Goal: Transaction & Acquisition: Purchase product/service

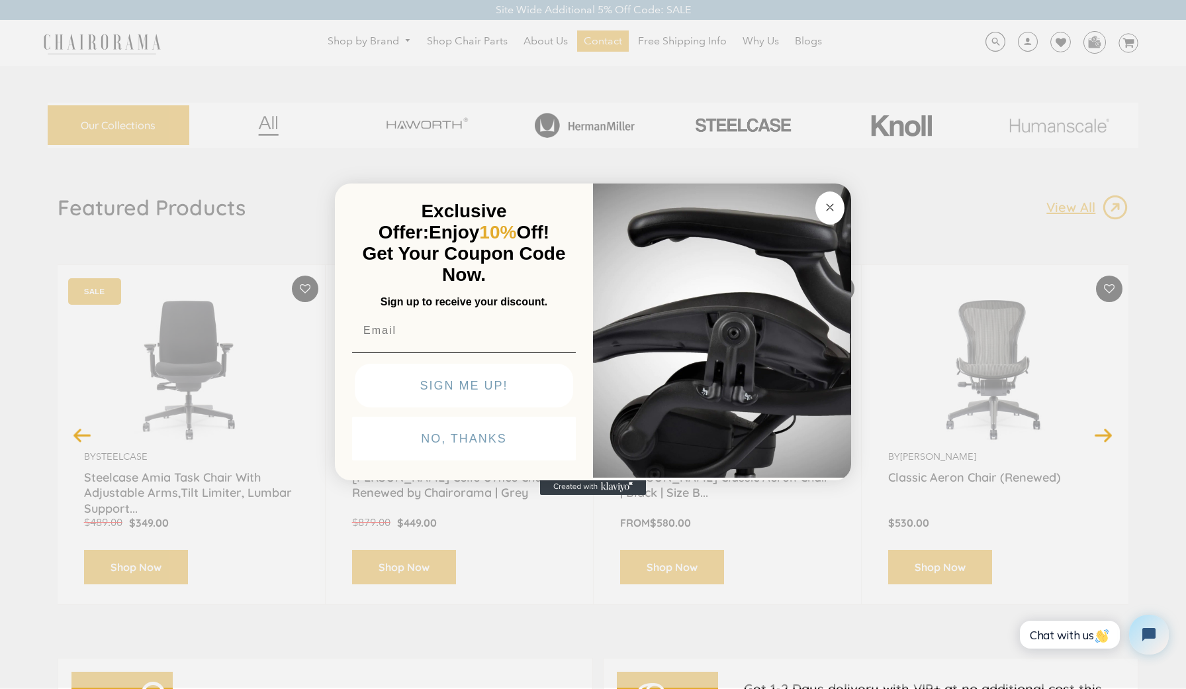
click at [825, 211] on circle "Close dialog" at bounding box center [830, 207] width 15 height 15
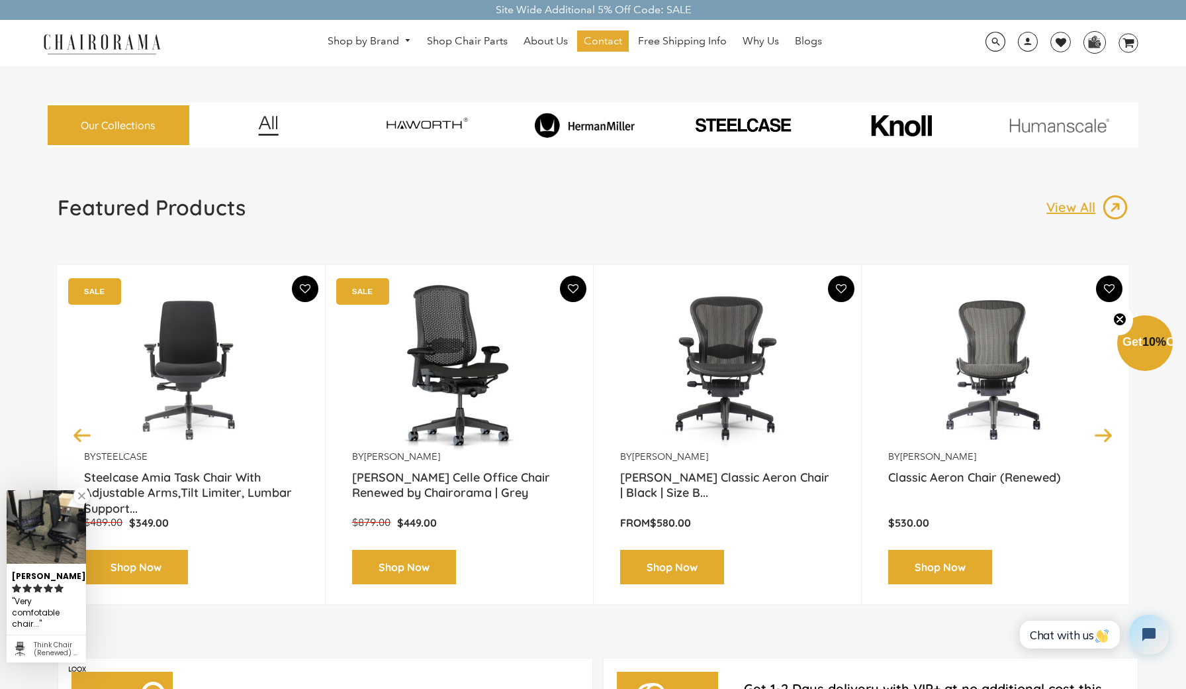
click at [1110, 441] on button "Next" at bounding box center [1103, 434] width 23 height 23
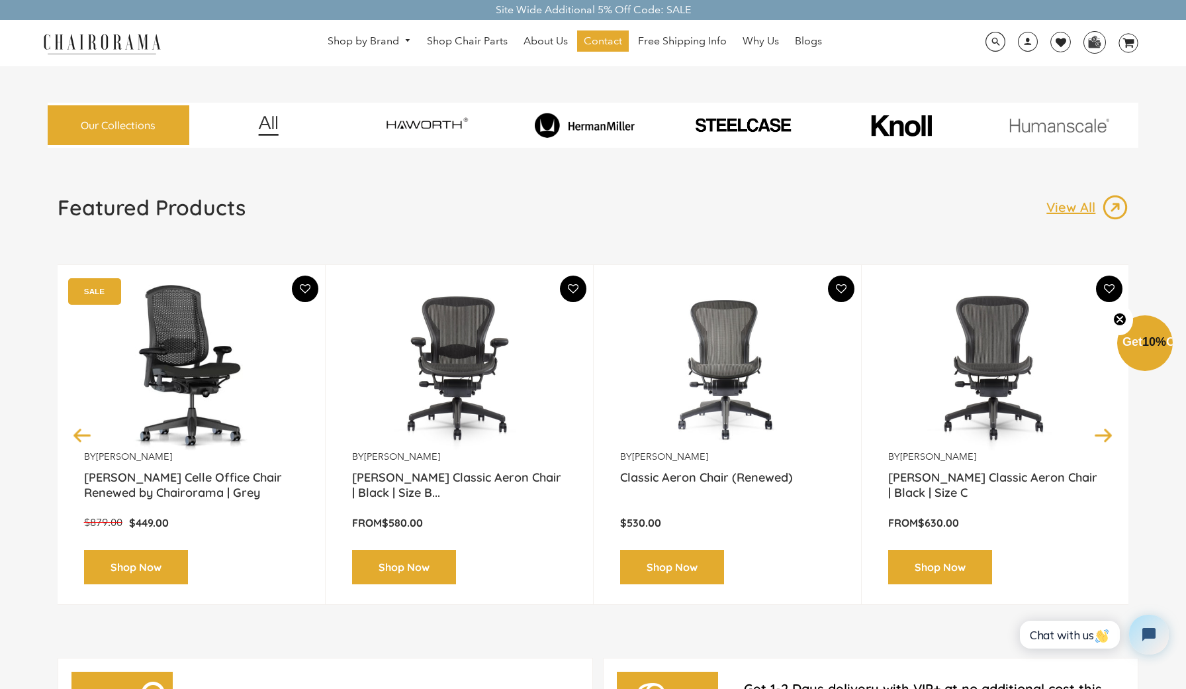
click at [1109, 442] on button "Next" at bounding box center [1103, 434] width 23 height 23
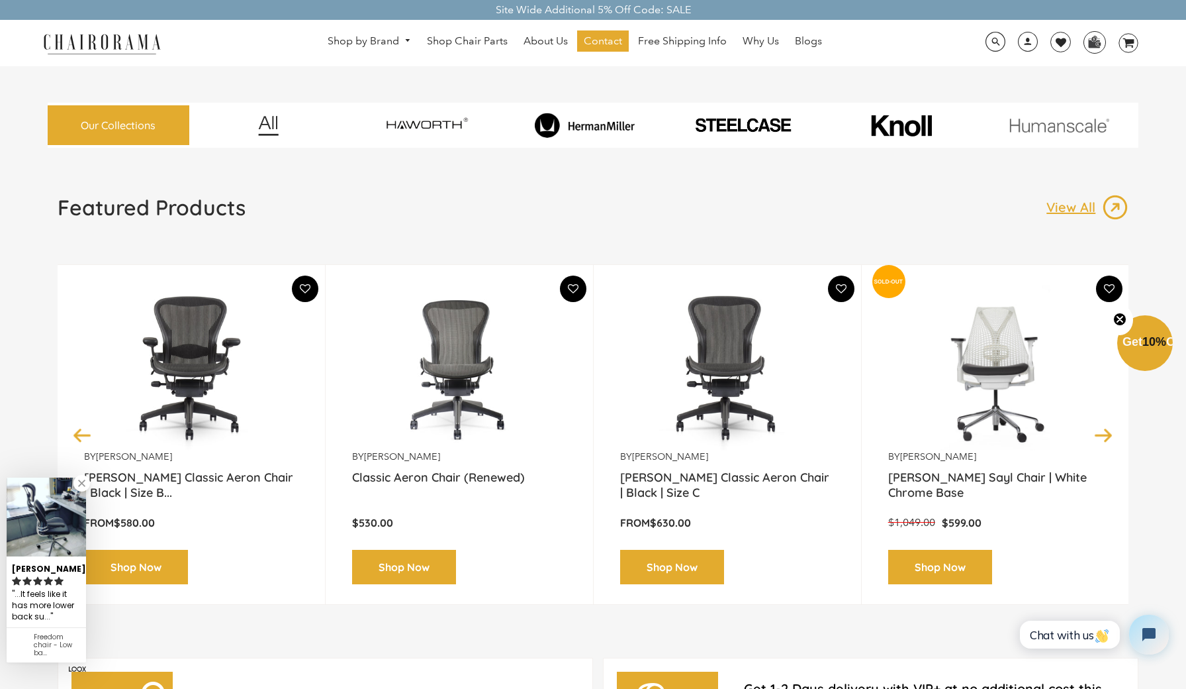
click at [1109, 442] on button "Next" at bounding box center [1103, 434] width 23 height 23
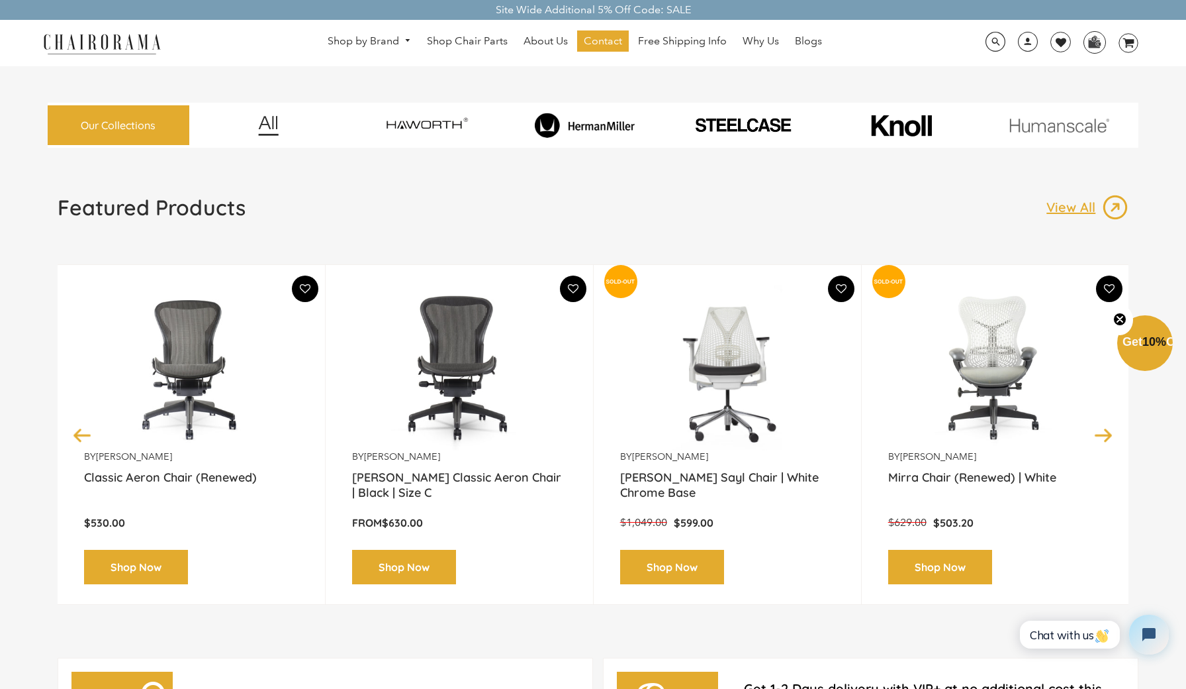
click at [1109, 442] on button "Next" at bounding box center [1103, 434] width 23 height 23
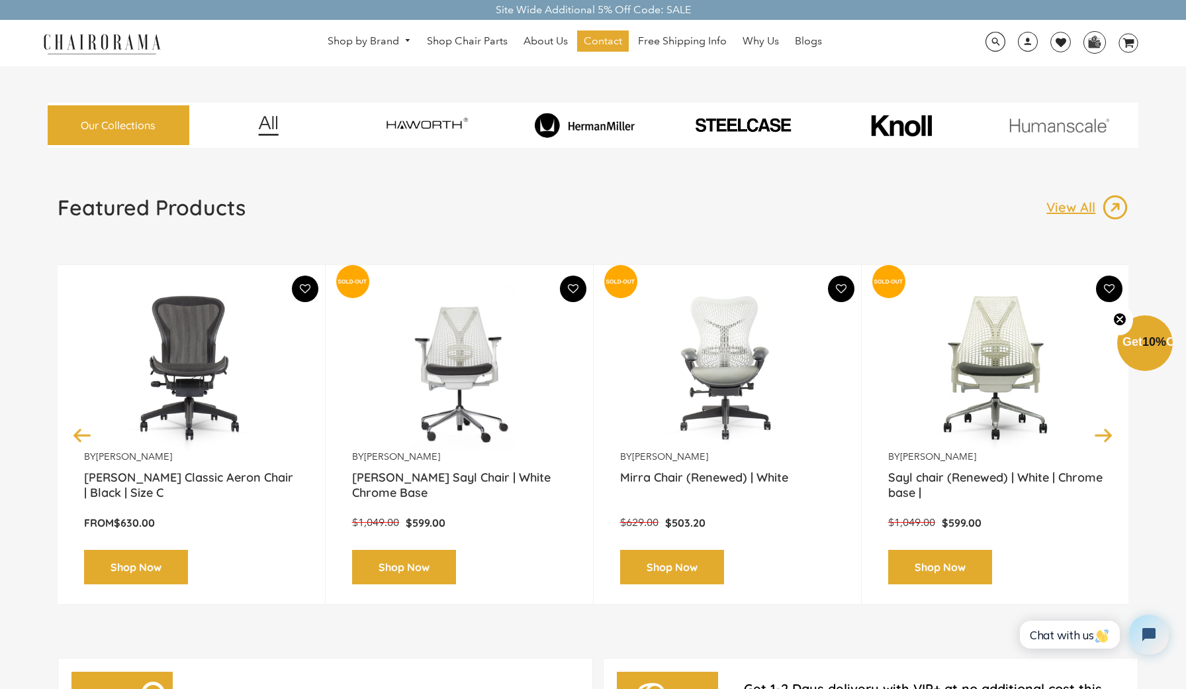
click at [1109, 442] on button "Next" at bounding box center [1103, 434] width 23 height 23
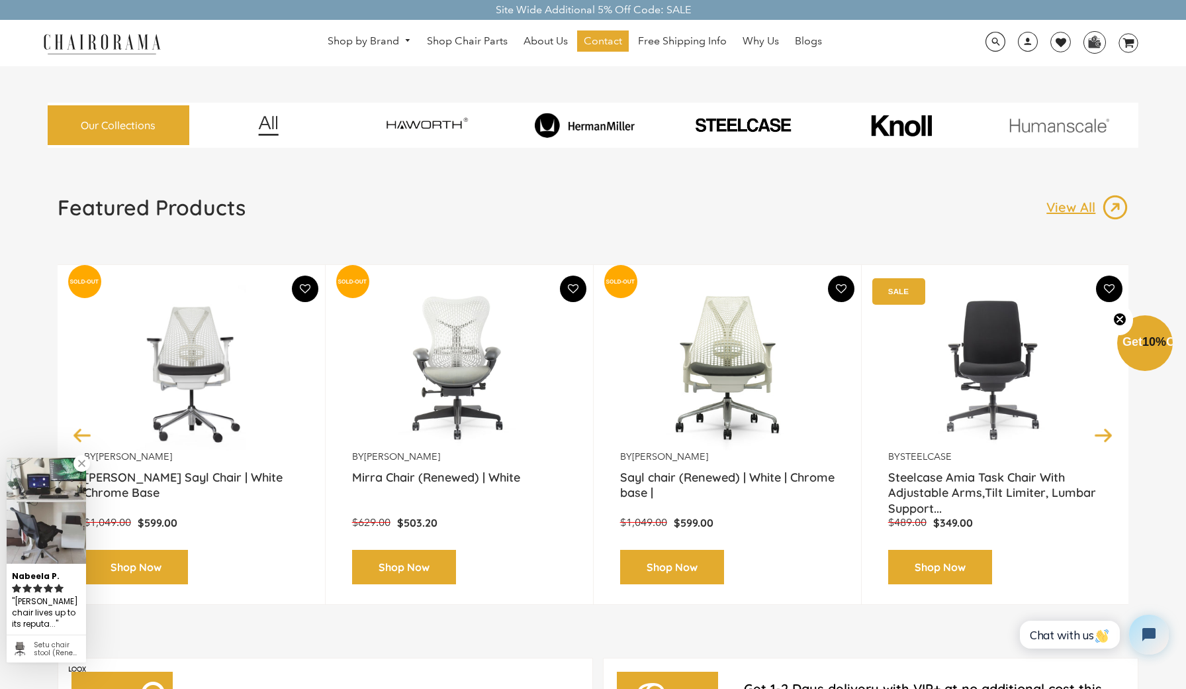
click at [1109, 442] on button "Next" at bounding box center [1103, 434] width 23 height 23
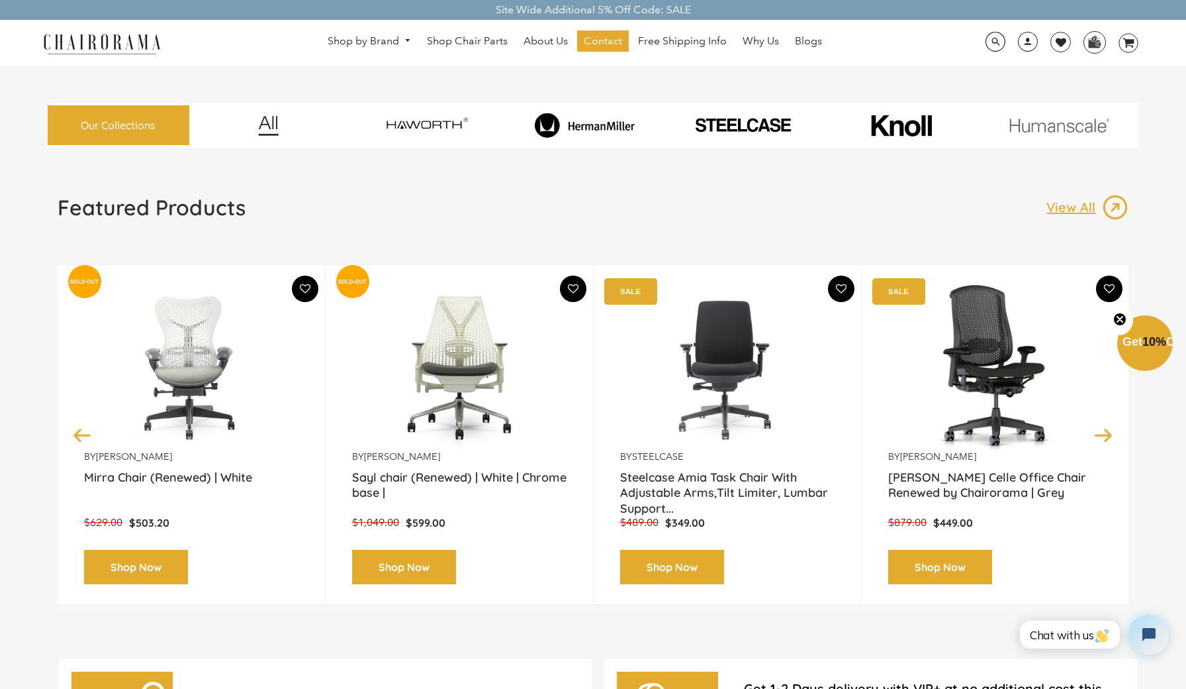
click at [1109, 442] on button "Next" at bounding box center [1103, 434] width 23 height 23
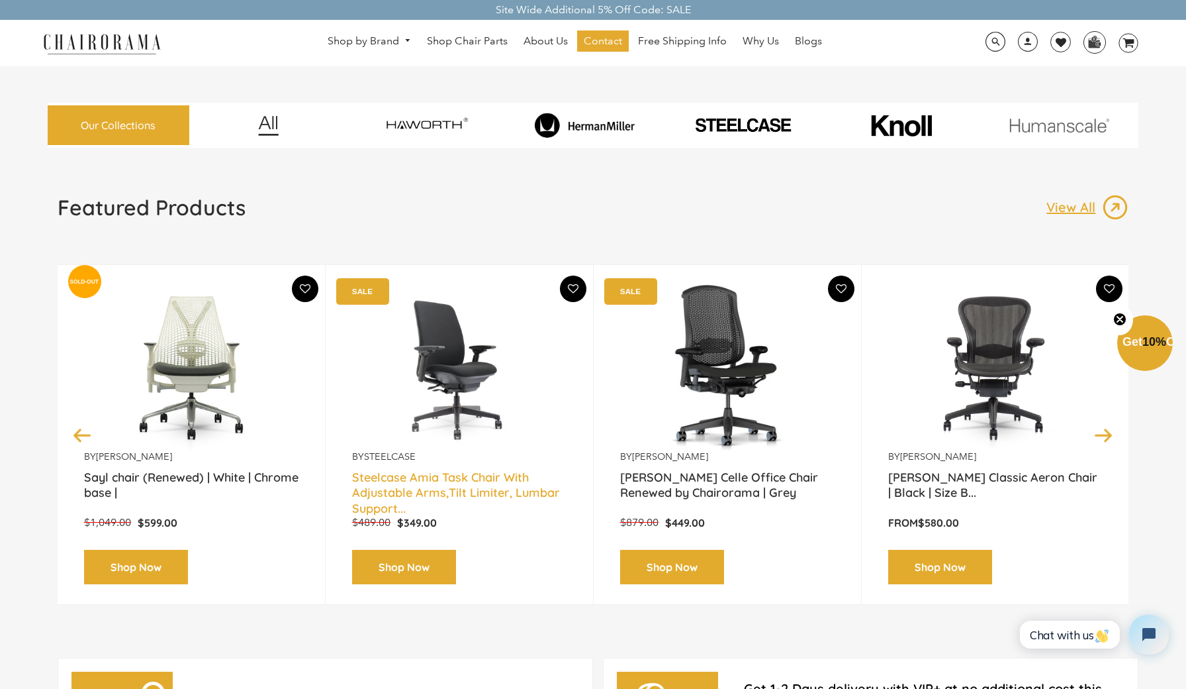
click at [455, 492] on link "Steelcase Amia Task Chair With Adjustable Arms,Tilt Limiter, Lumbar Support..." at bounding box center [459, 485] width 215 height 33
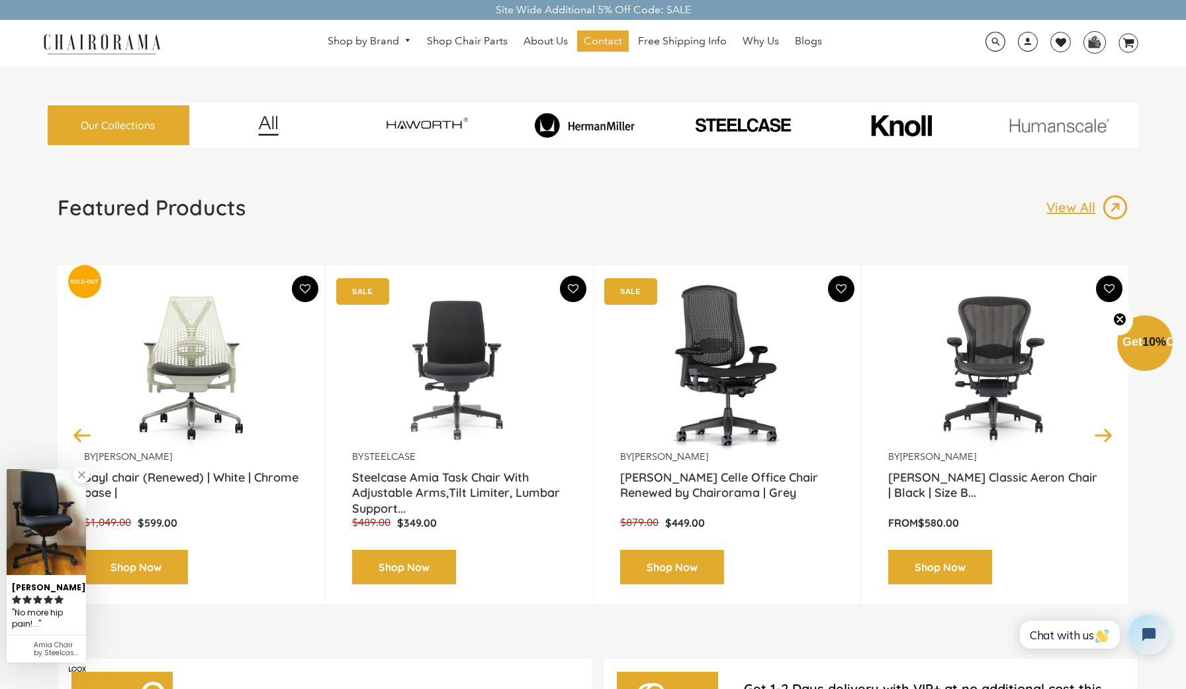
click at [609, 126] on img at bounding box center [584, 125] width 153 height 25
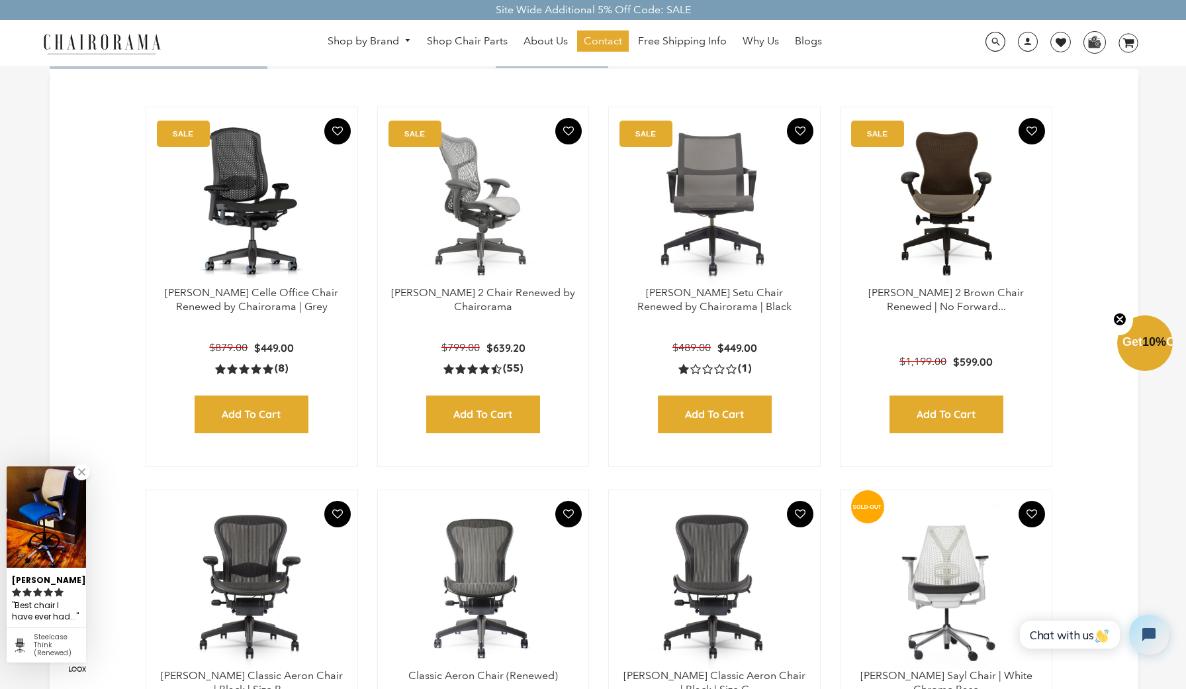
scroll to position [382, 0]
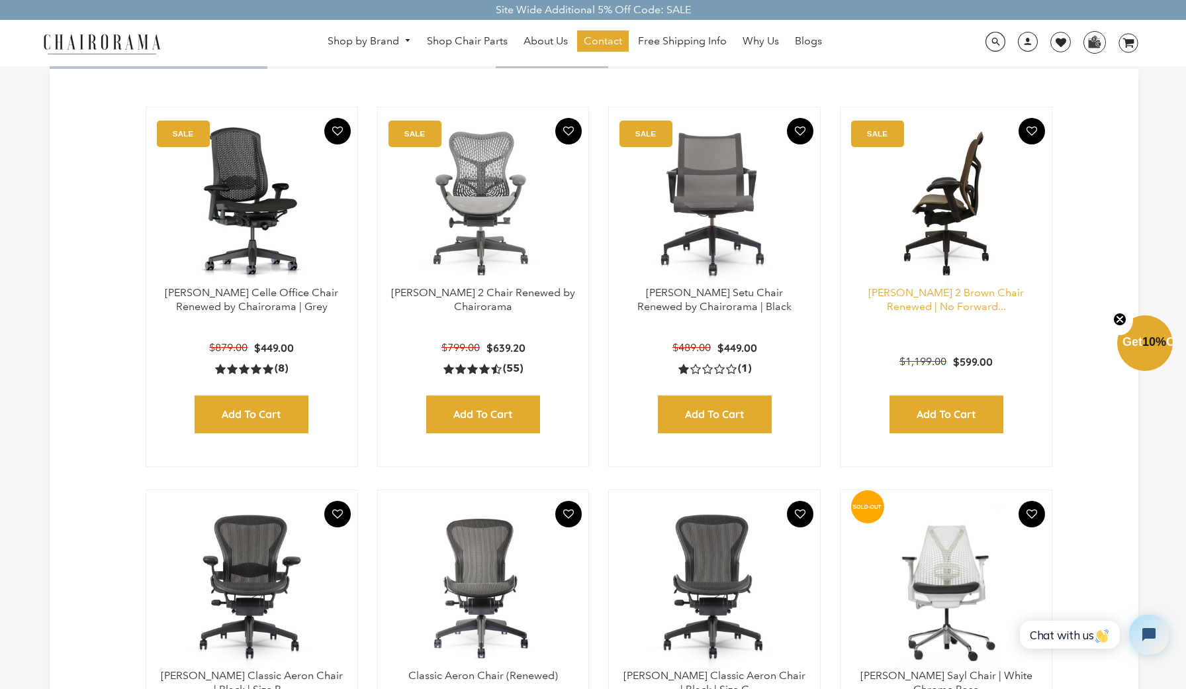
click at [955, 305] on link "Herman Miller Mirra 2 Brown Chair Renewed | No Forward..." at bounding box center [947, 299] width 156 height 26
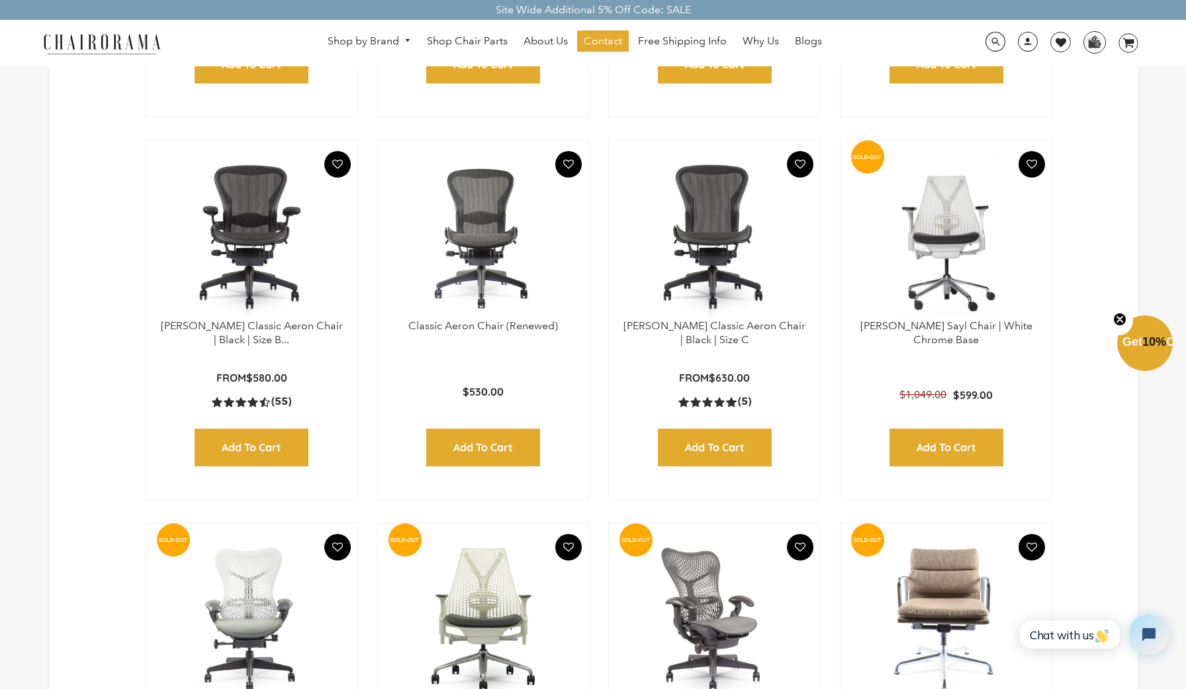
scroll to position [732, 0]
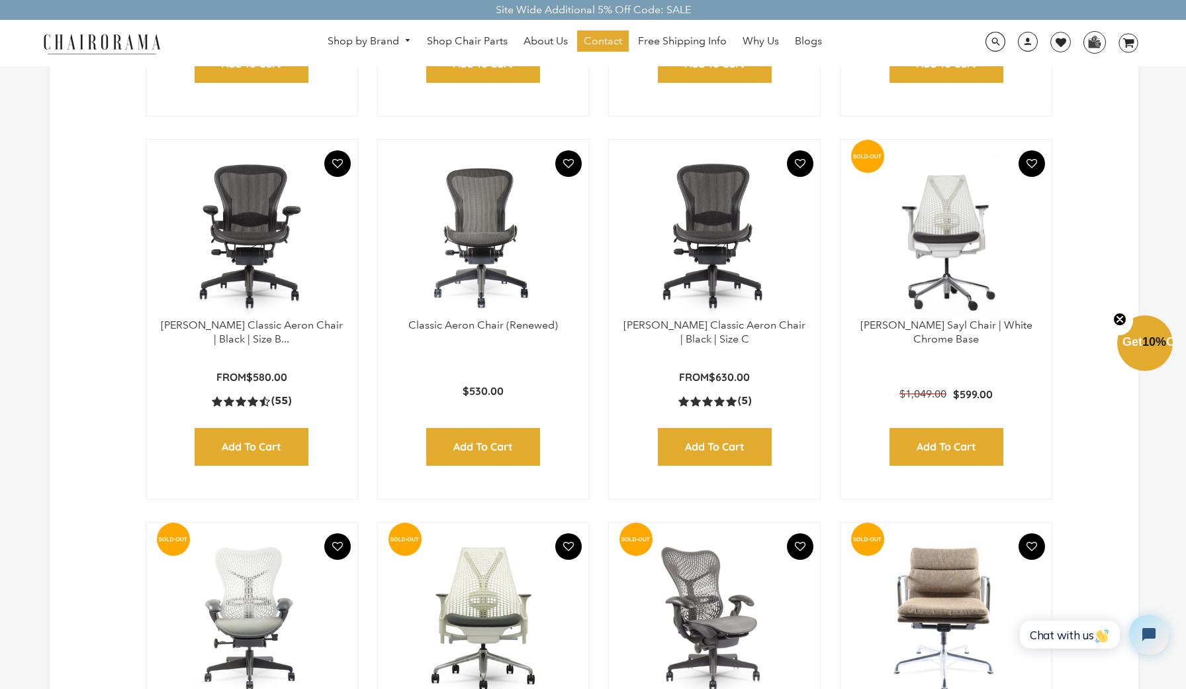
click at [711, 283] on img at bounding box center [714, 236] width 185 height 166
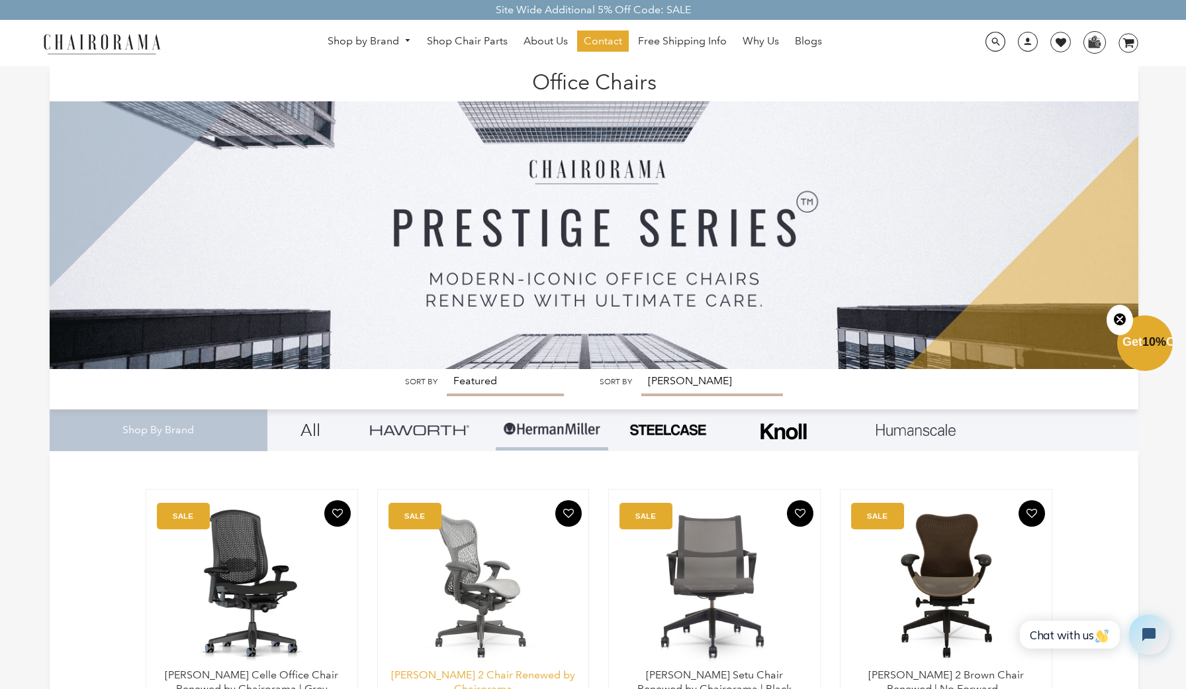
scroll to position [0, 0]
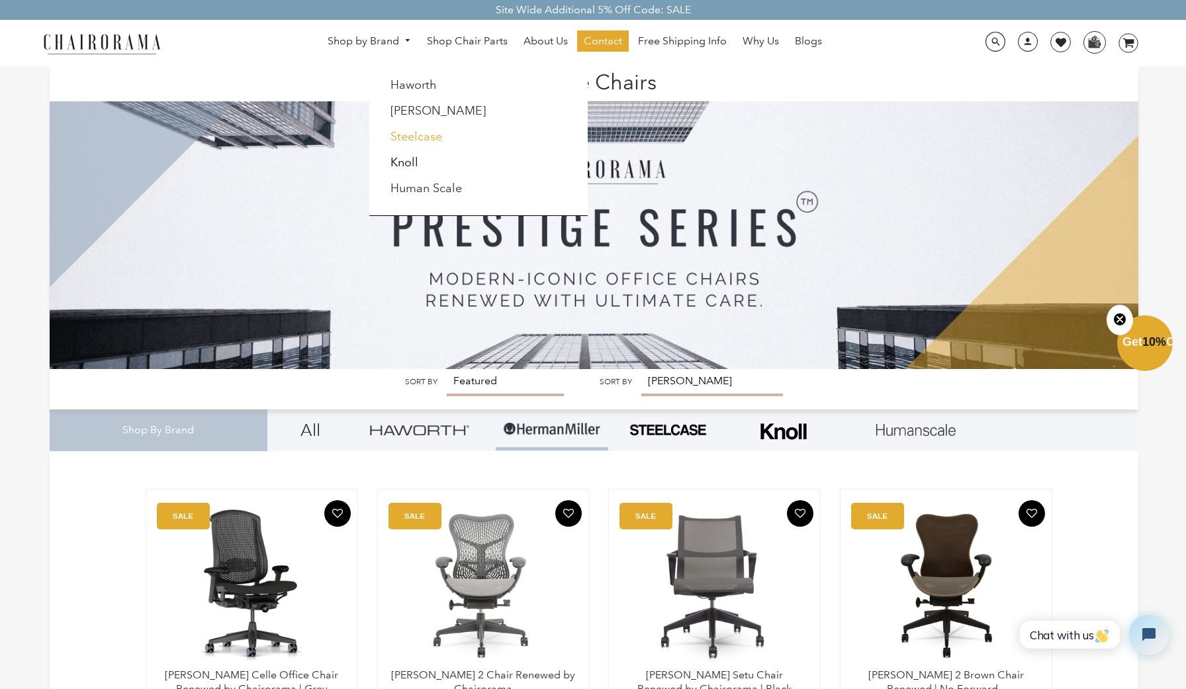
click at [410, 138] on link "Steelcase" at bounding box center [417, 136] width 52 height 15
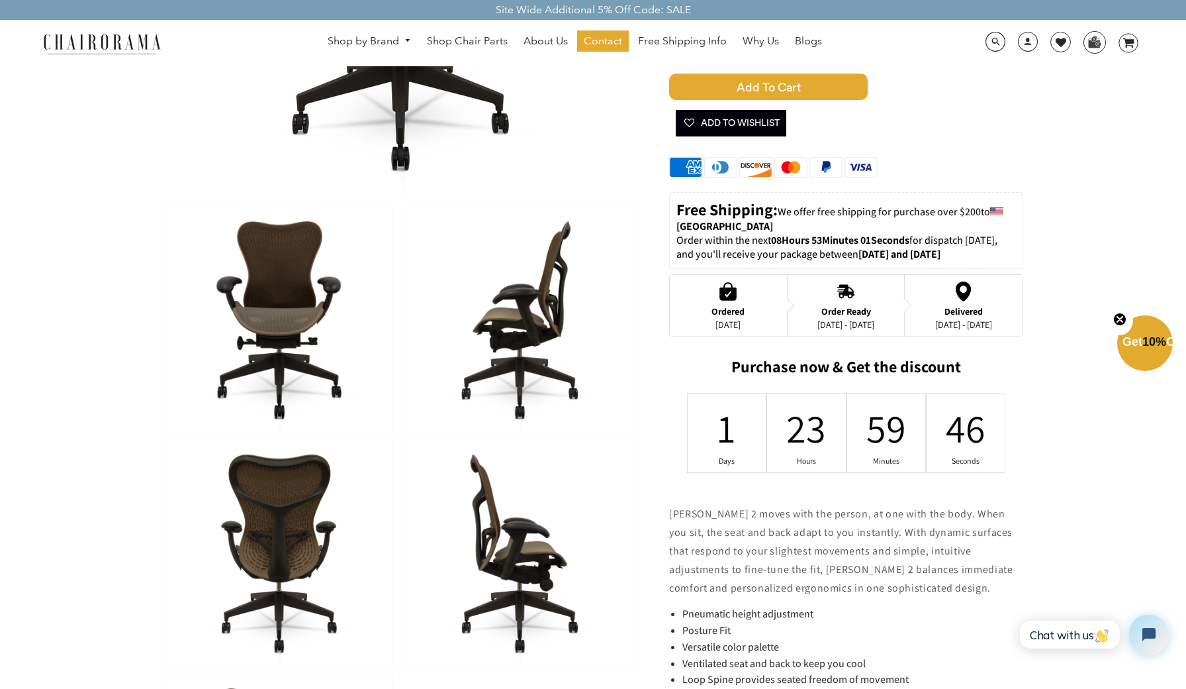
scroll to position [309, 0]
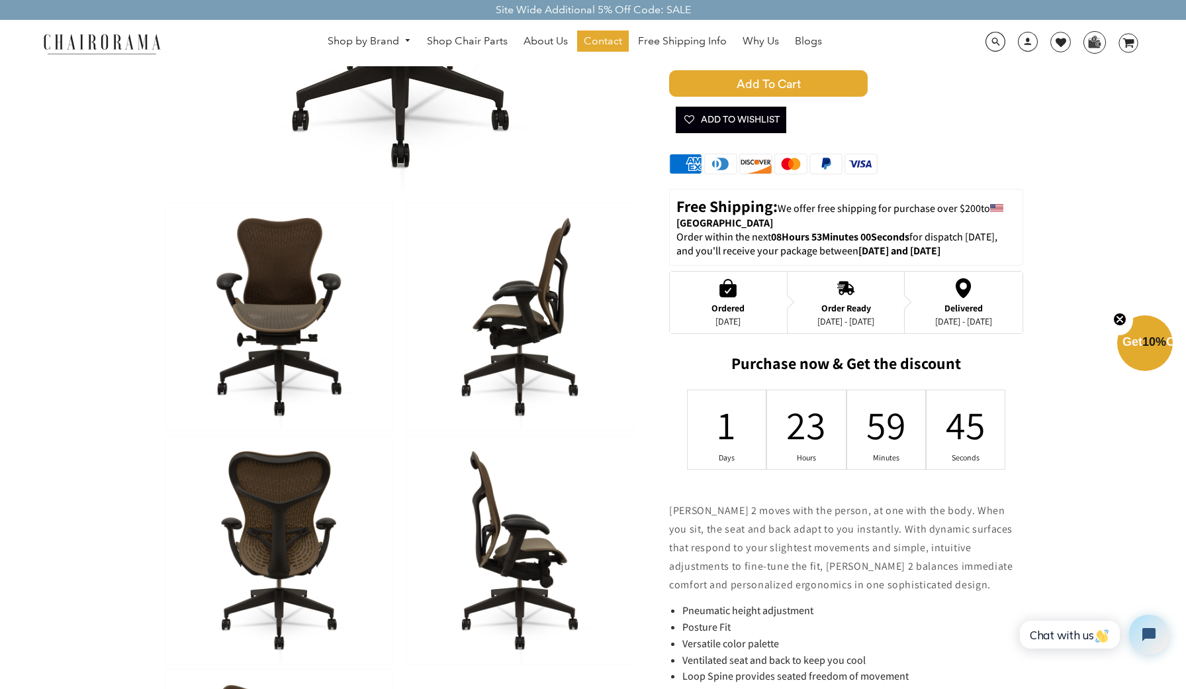
click at [501, 366] on img at bounding box center [520, 317] width 227 height 228
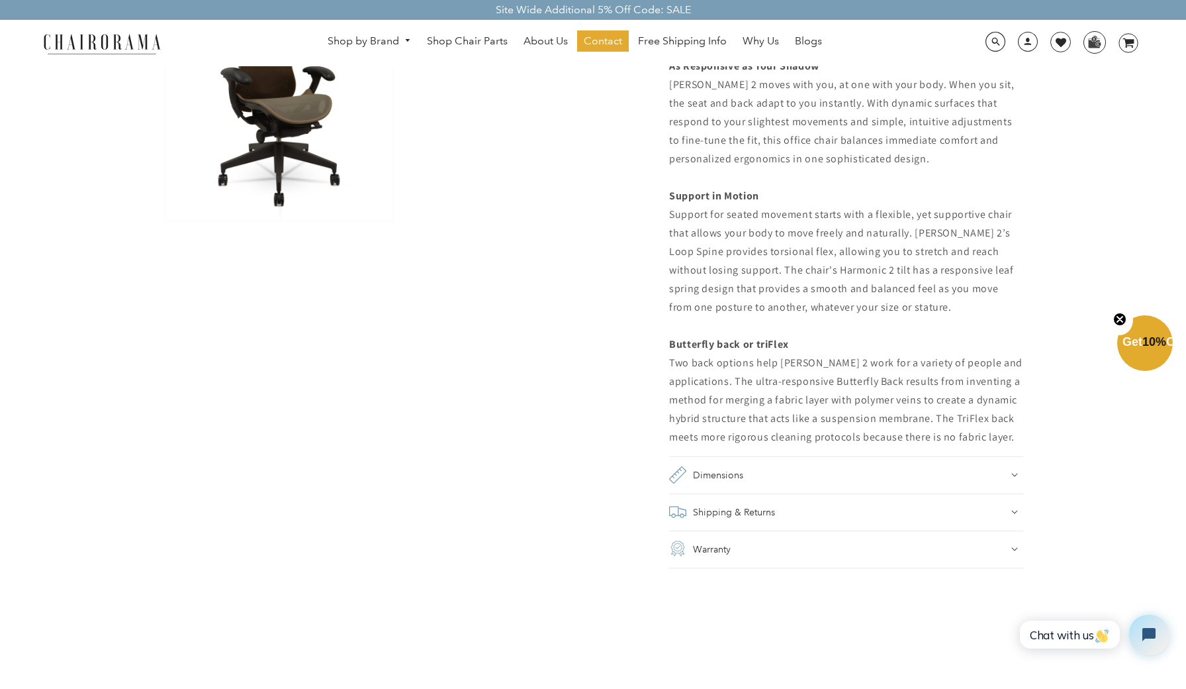
scroll to position [988, 0]
click at [704, 540] on h2 "Warranty" at bounding box center [712, 545] width 38 height 19
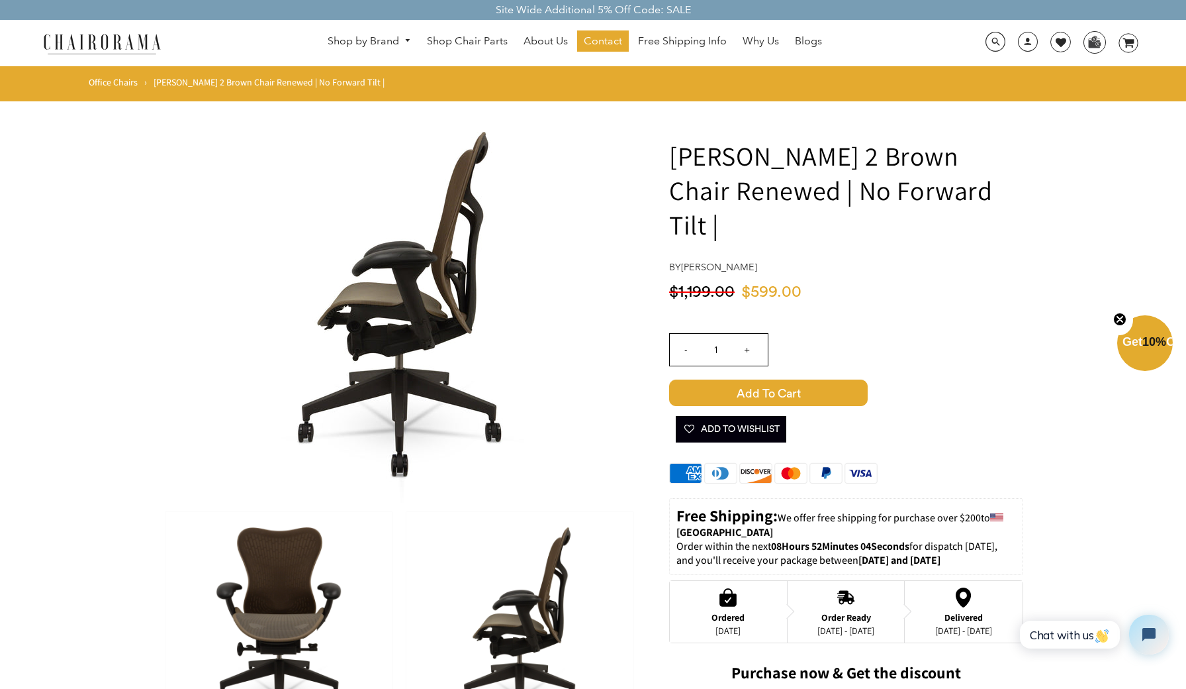
scroll to position [0, 0]
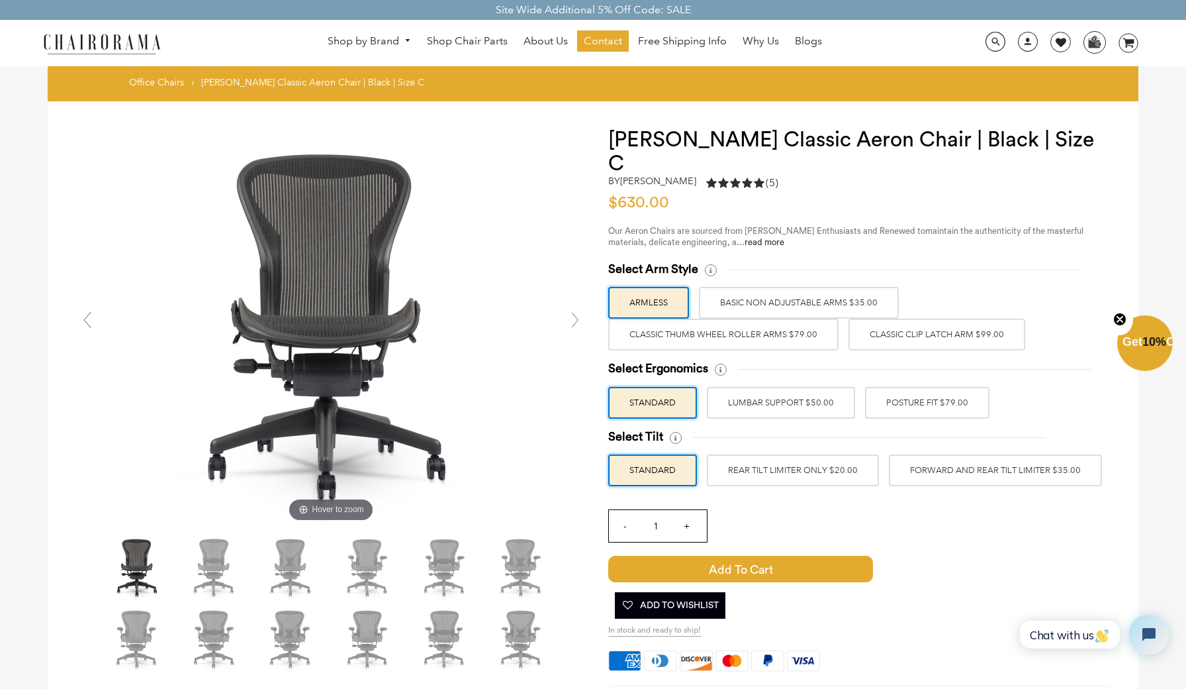
click at [805, 318] on label "Classic Thumb Wheel Roller Arms $79.00" at bounding box center [723, 334] width 230 height 32
click at [0, 0] on input "Classic Thumb Wheel Roller Arms $79.00" at bounding box center [0, 0] width 0 height 0
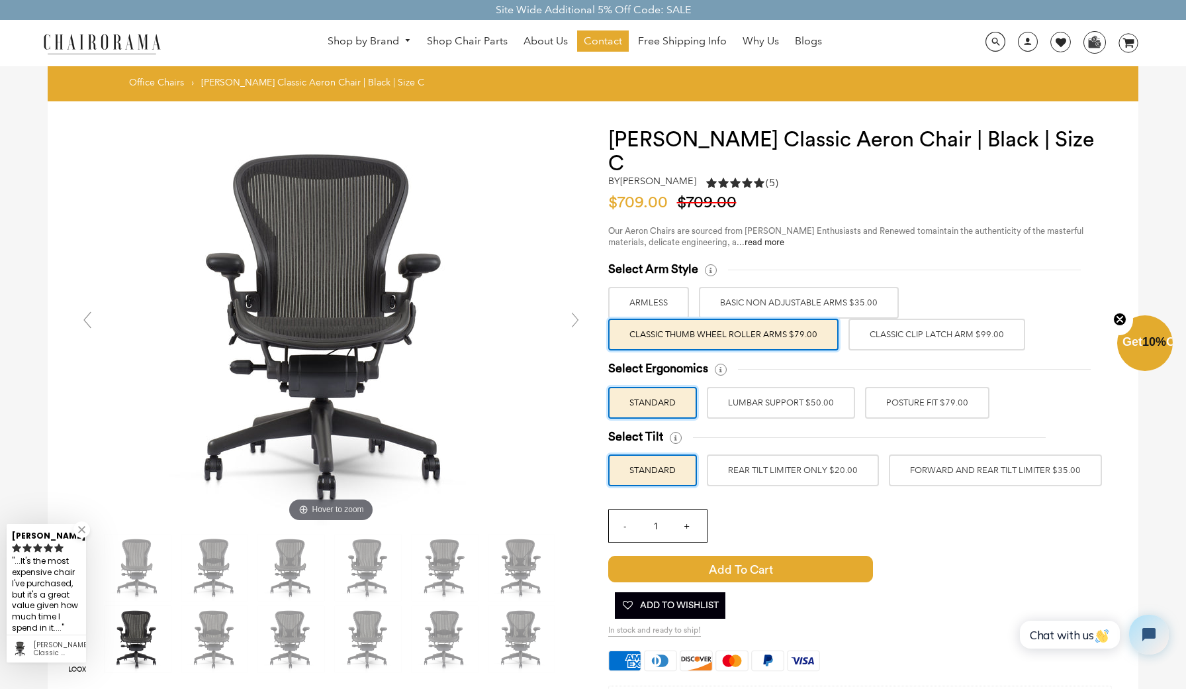
click at [784, 387] on label "LUMBAR SUPPORT $50.00" at bounding box center [781, 403] width 148 height 32
click at [0, 0] on input "LUMBAR SUPPORT $50.00" at bounding box center [0, 0] width 0 height 0
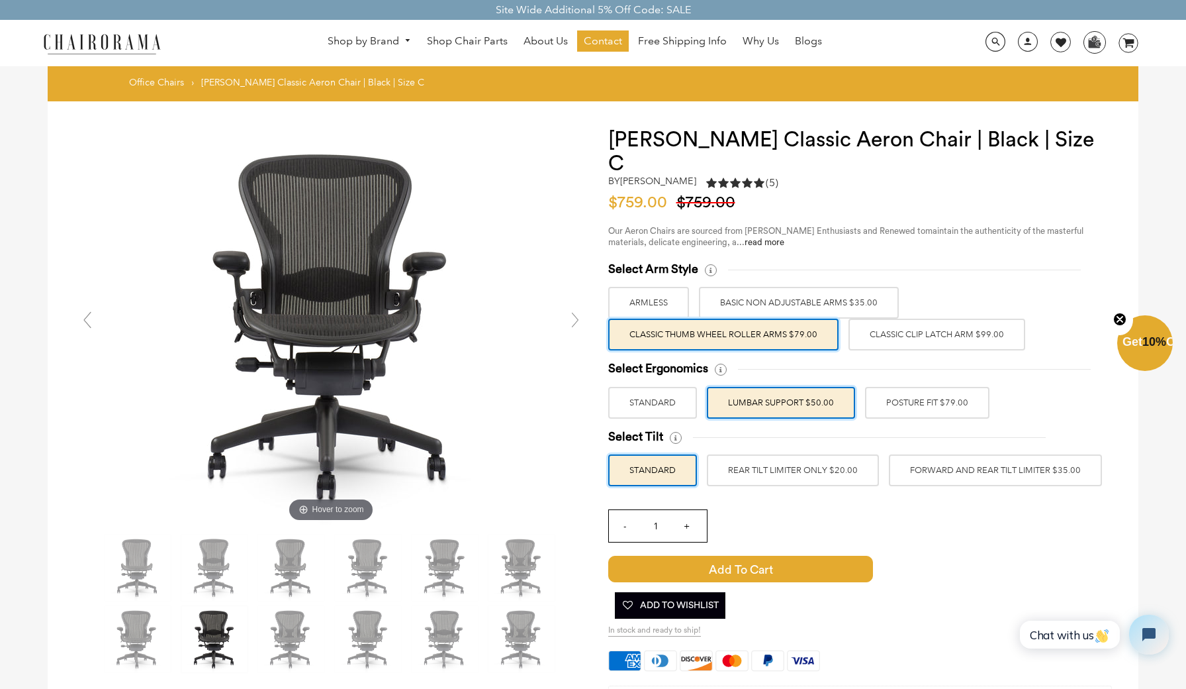
click at [914, 454] on label "FORWARD AND REAR TILT LIMITER $35.00" at bounding box center [995, 470] width 213 height 32
click at [0, 0] on input "FORWARD AND REAR TILT LIMITER $35.00" at bounding box center [0, 0] width 0 height 0
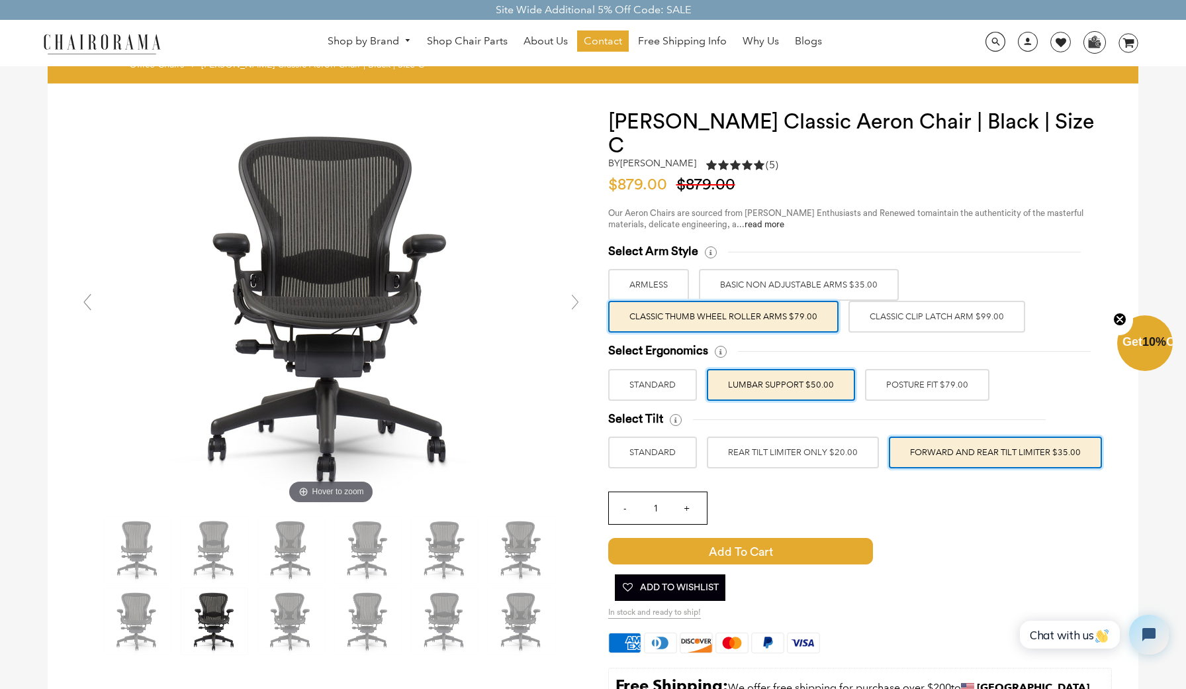
scroll to position [17, 0]
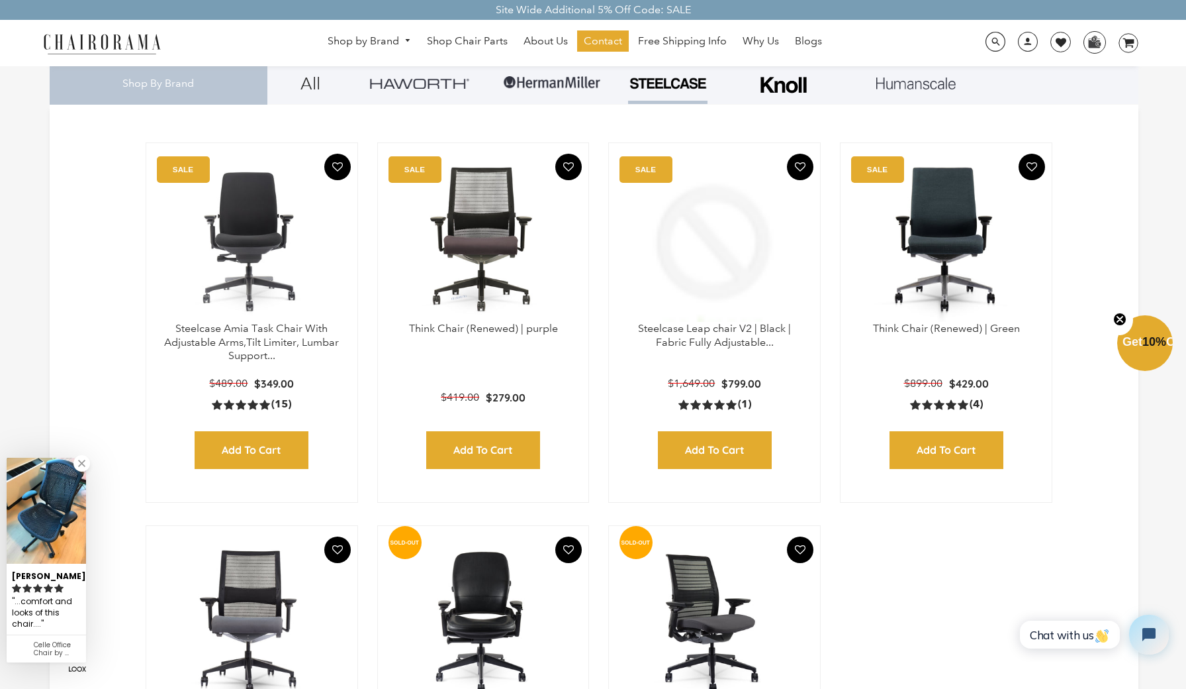
scroll to position [346, 0]
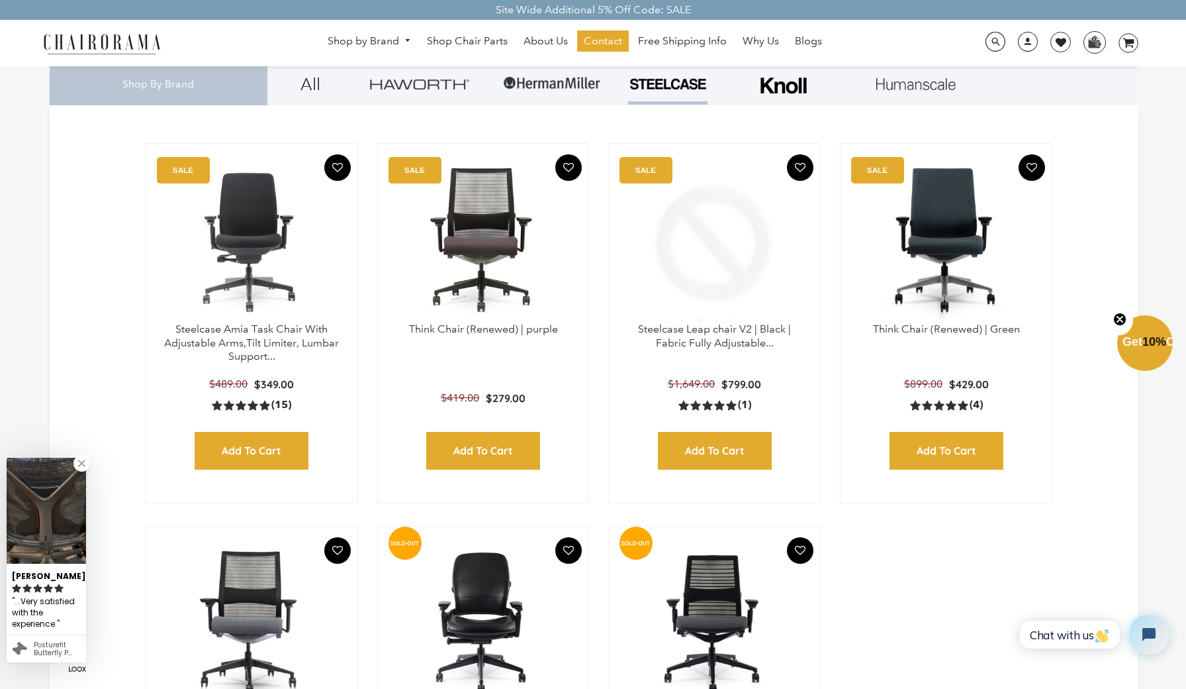
click at [445, 82] on img at bounding box center [419, 84] width 99 height 10
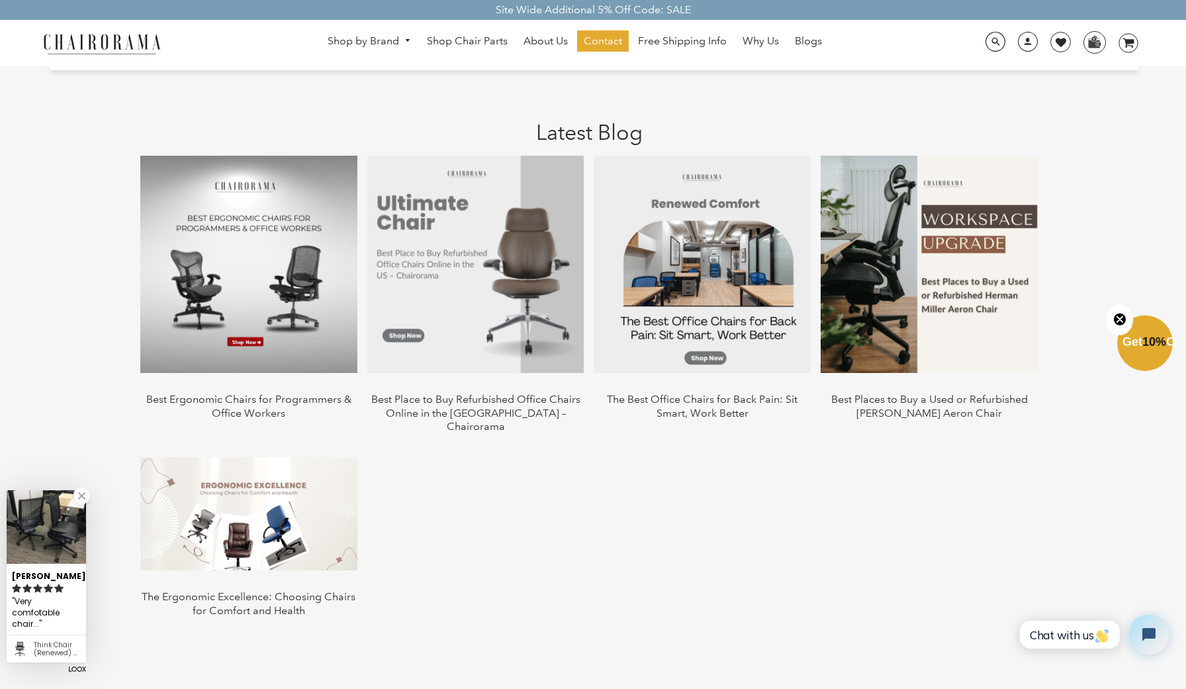
scroll to position [1212, 0]
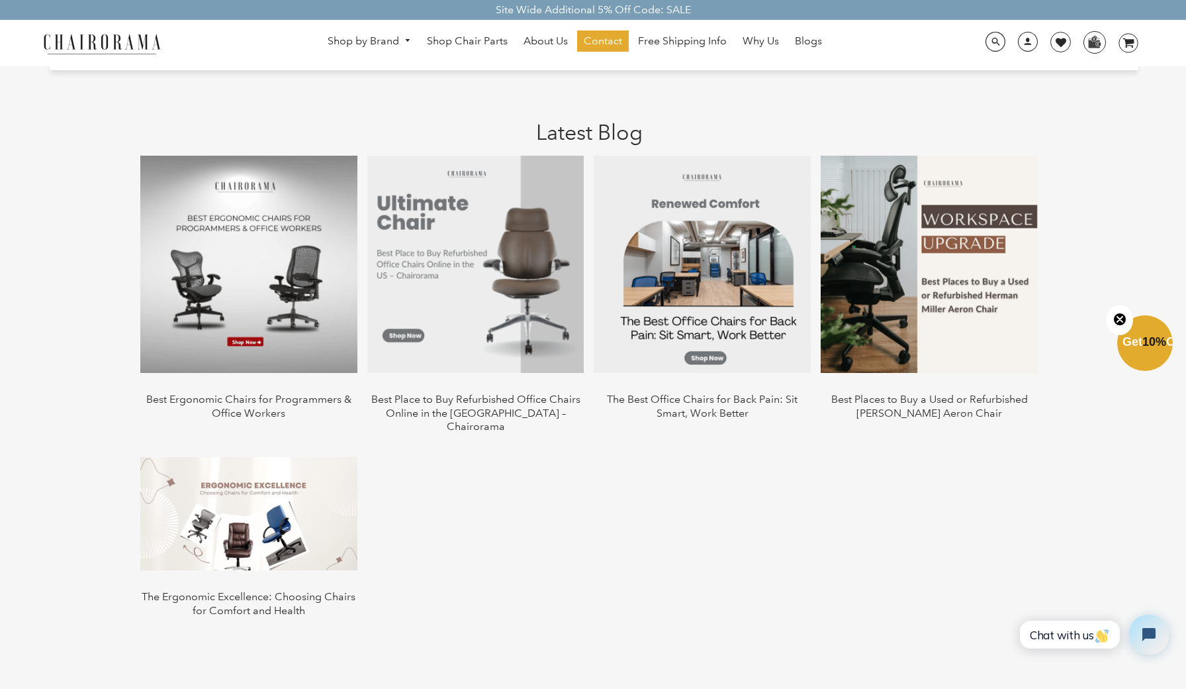
click at [303, 293] on img at bounding box center [248, 264] width 217 height 217
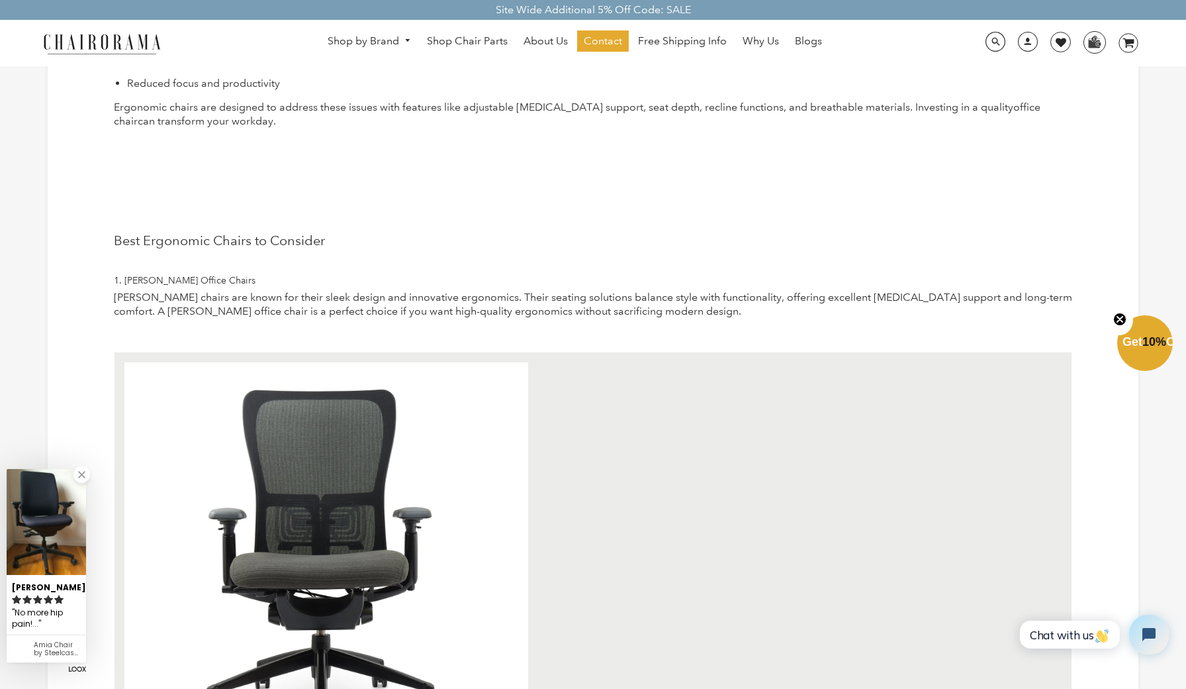
scroll to position [420, 0]
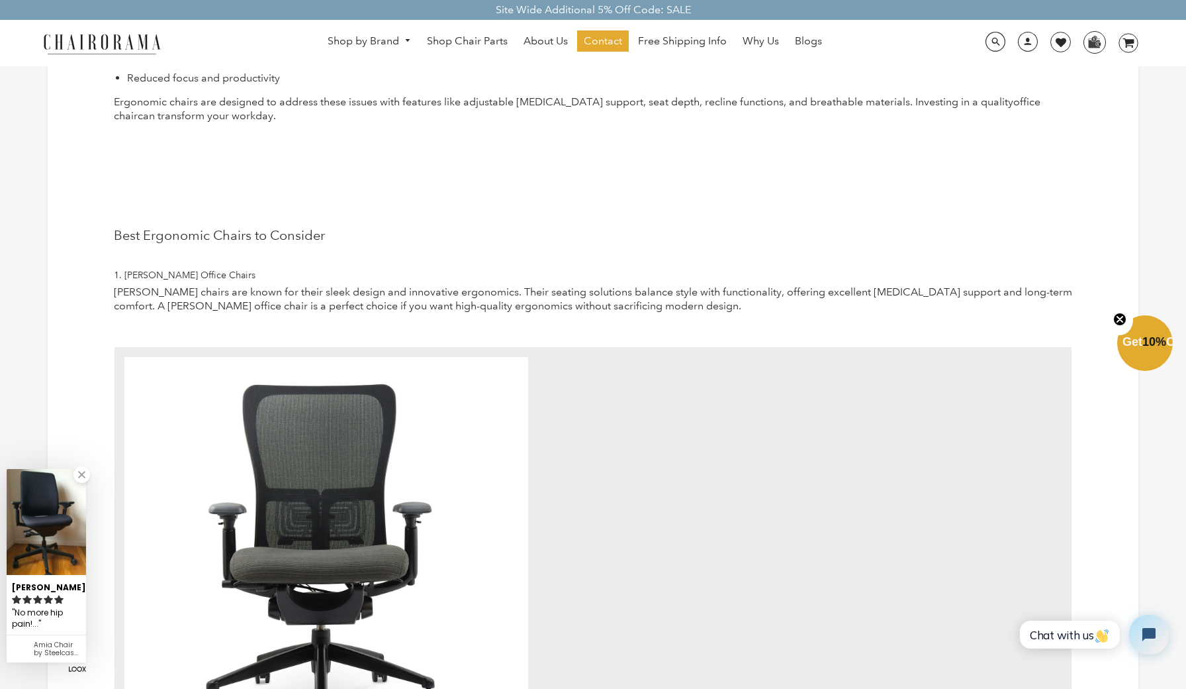
click at [365, 430] on img at bounding box center [326, 559] width 404 height 405
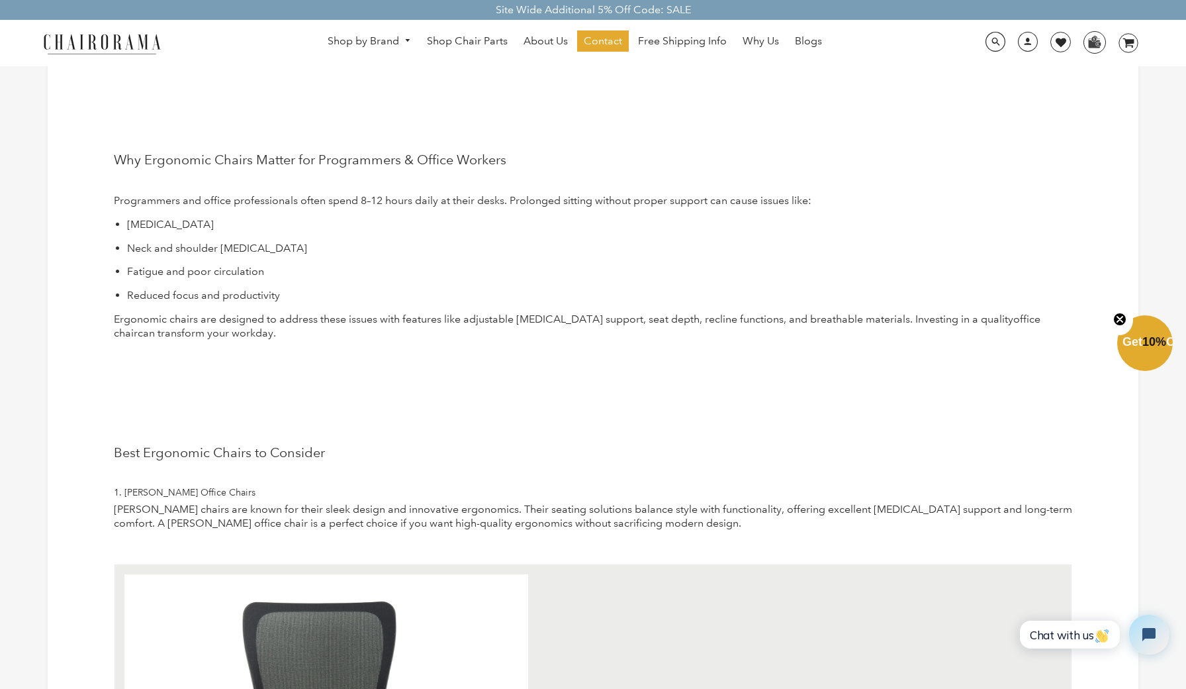
scroll to position [79, 0]
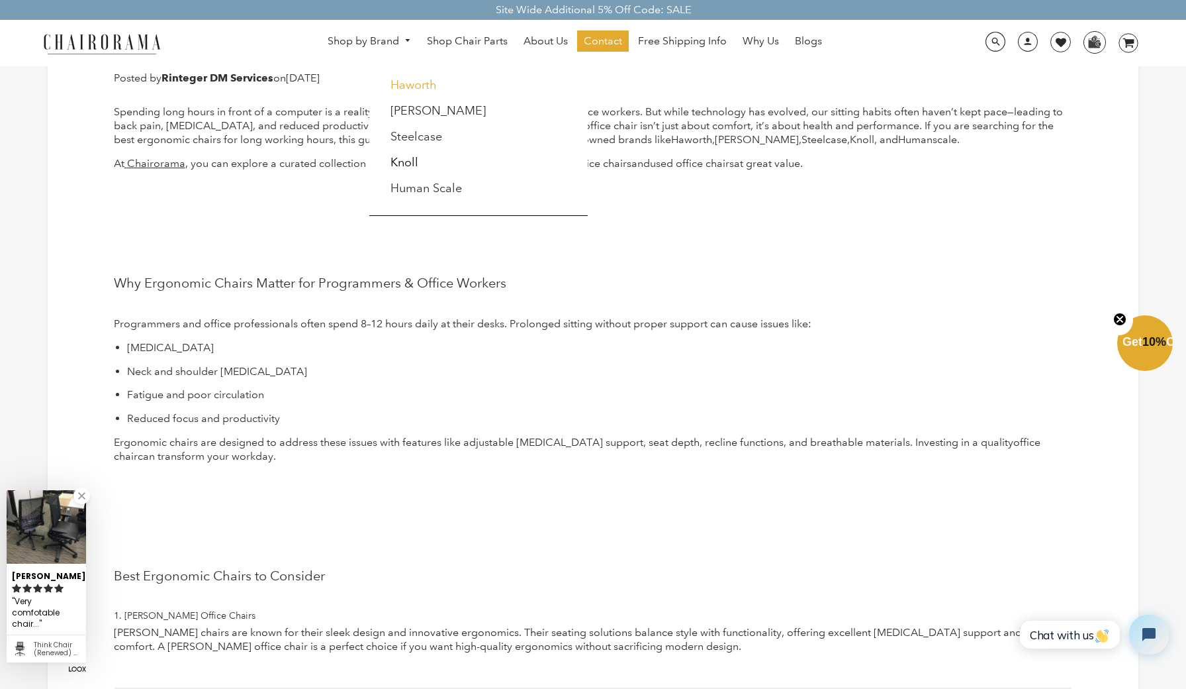
click at [399, 83] on link "Haworth" at bounding box center [414, 84] width 46 height 15
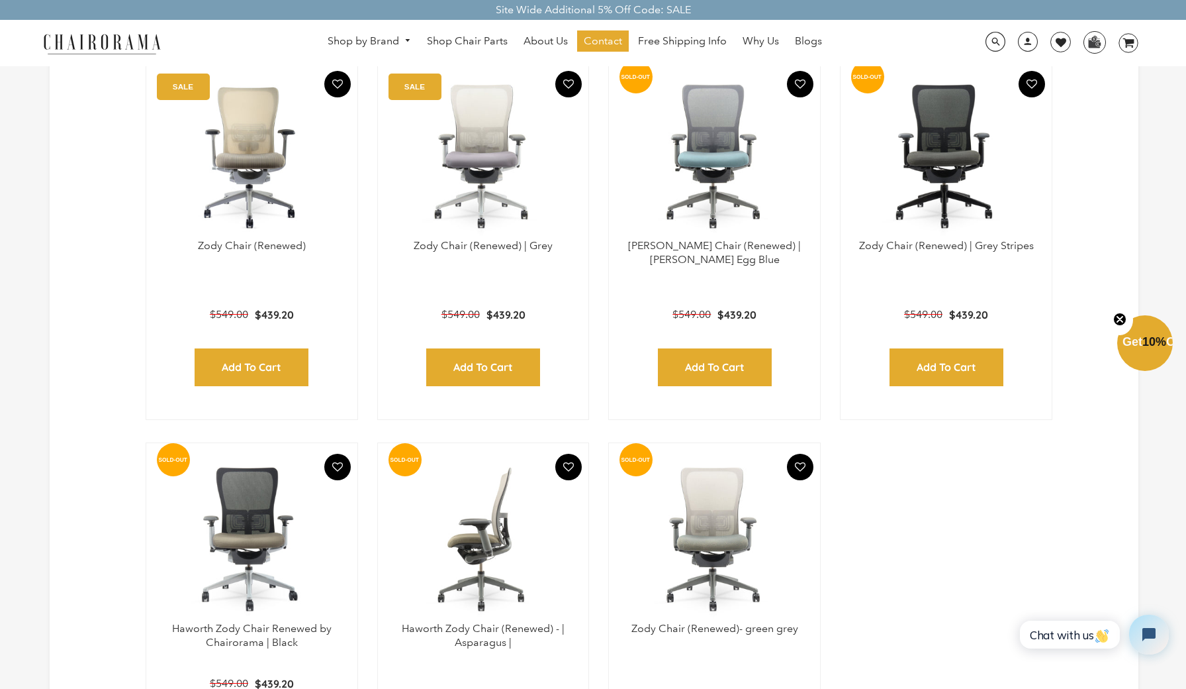
scroll to position [426, 0]
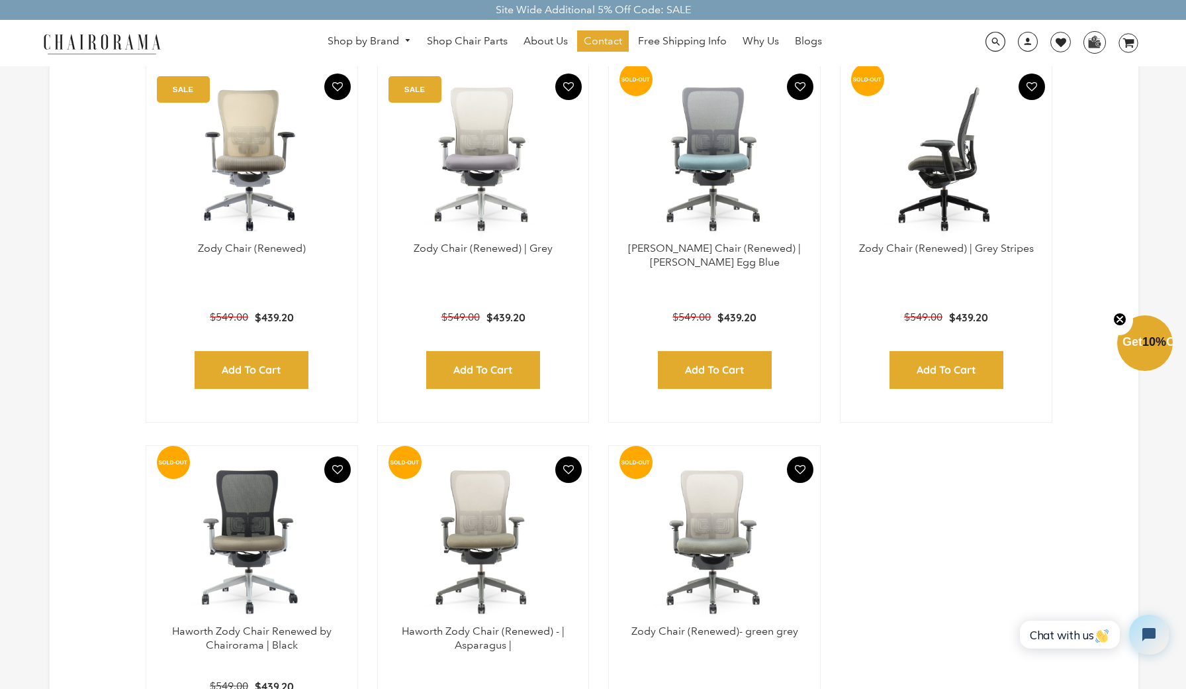
click at [930, 230] on img at bounding box center [946, 159] width 185 height 166
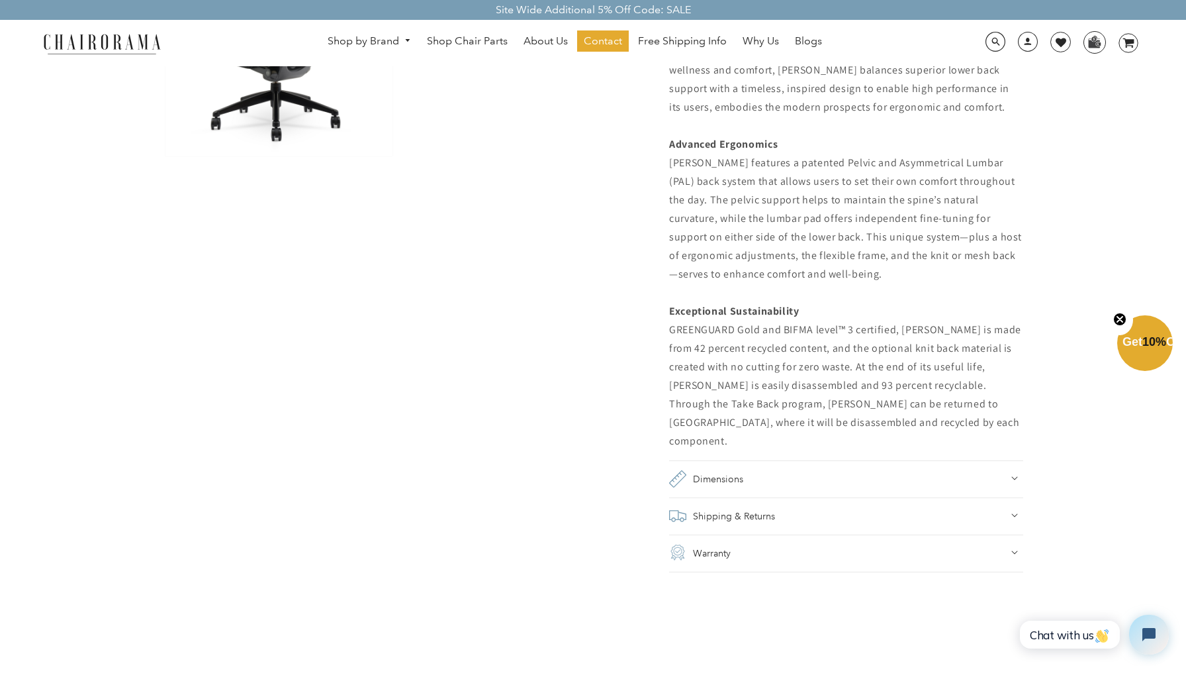
scroll to position [1051, 0]
